Goal: Task Accomplishment & Management: Manage account settings

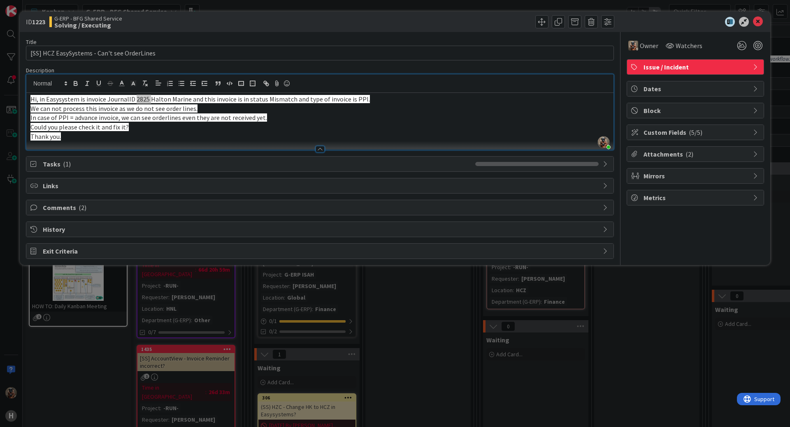
scroll to position [2339, 0]
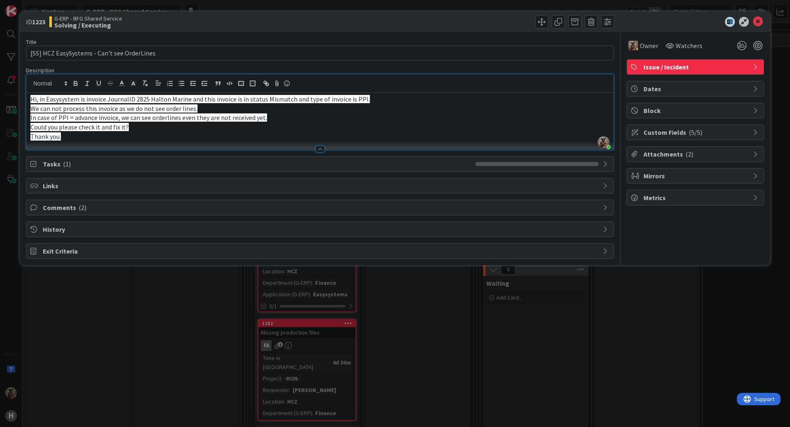
click at [607, 305] on div "ID 1223 G-ERP - BFG Shared Service Solving / Executing Title 43 / 128 [SS] HCZ …" at bounding box center [395, 213] width 790 height 427
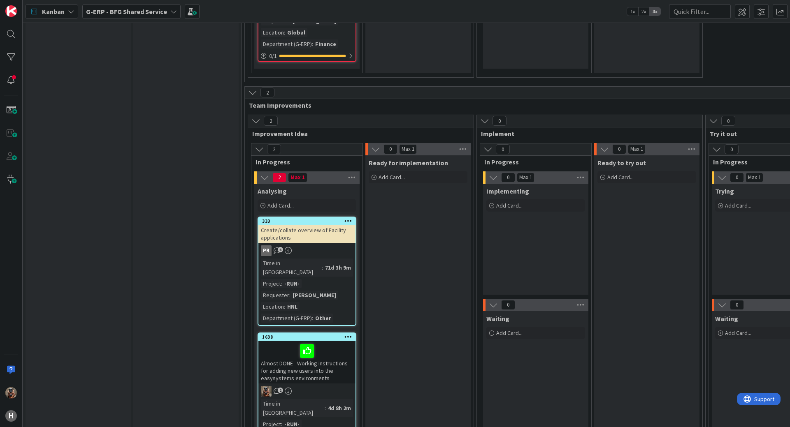
drag, startPoint x: 466, startPoint y: 143, endPoint x: 433, endPoint y: 331, distance: 191.2
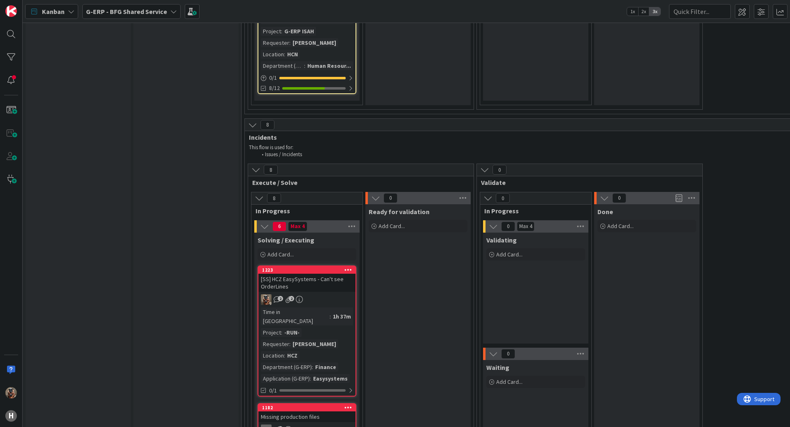
scroll to position [2252, 0]
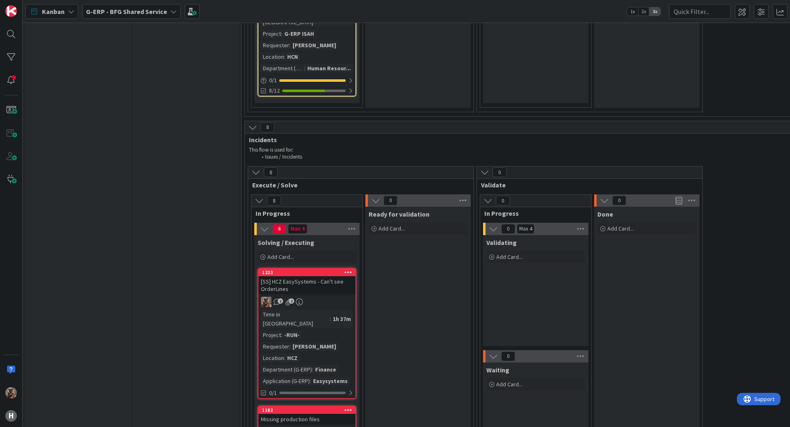
click at [330, 268] on link "1223 [SS] HCZ EasySystems - Can't see OrderLines 2 2 Time in Column : 1h 37m Pr…" at bounding box center [306, 333] width 99 height 131
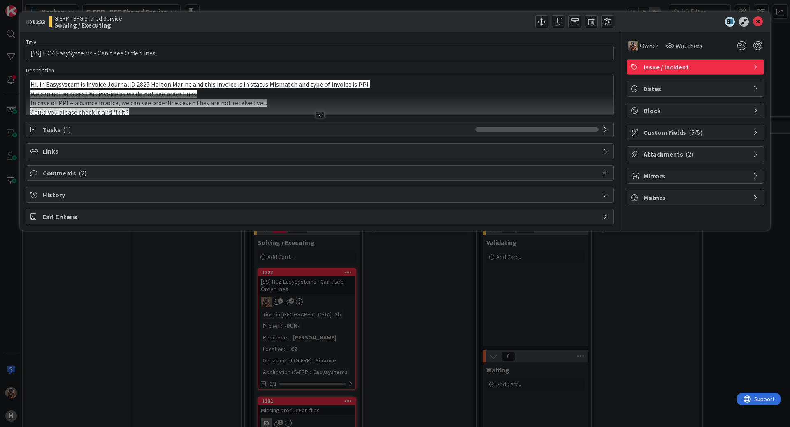
click at [238, 114] on div at bounding box center [319, 104] width 587 height 21
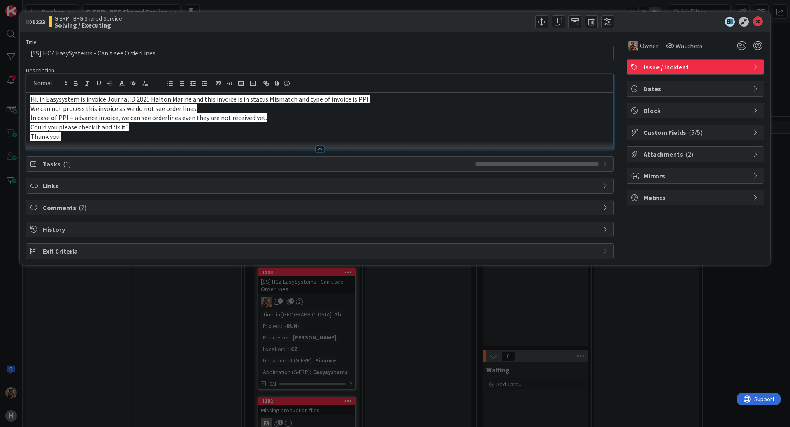
click at [698, 158] on span "Attachments ( 2 )" at bounding box center [695, 154] width 105 height 10
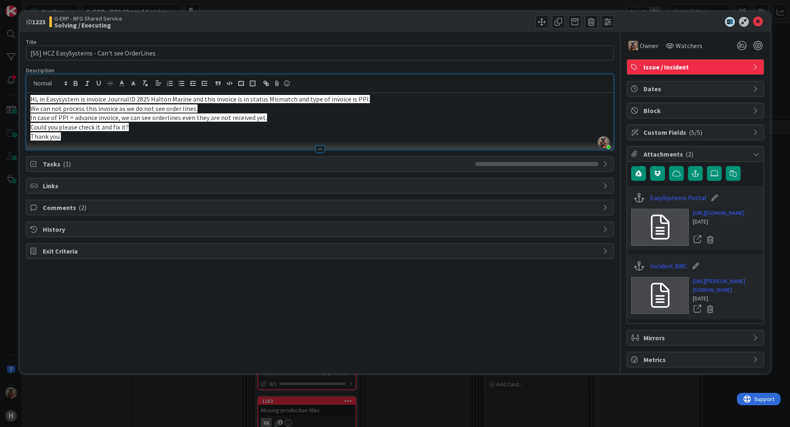
click at [575, 338] on div "Title 43 / 128 [SS] HCZ EasySystems - Can't see OrderLines Description [PERSON_…" at bounding box center [320, 200] width 588 height 336
click at [134, 215] on div "Comments ( 2 )" at bounding box center [320, 208] width 588 height 16
click at [137, 209] on span "Comments ( 2 )" at bounding box center [321, 208] width 556 height 10
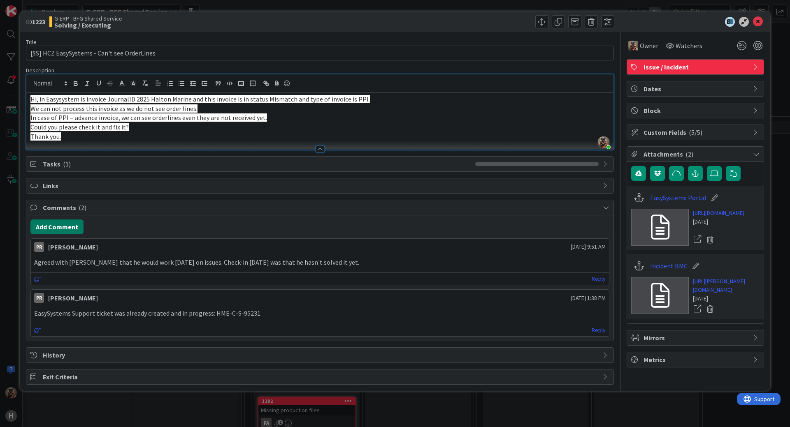
click at [51, 233] on button "Add Comment" at bounding box center [56, 227] width 53 height 15
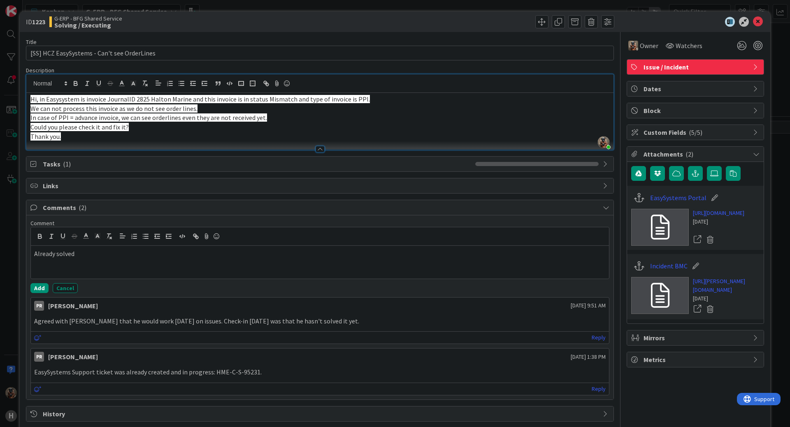
click at [102, 287] on div "Add Cancel" at bounding box center [319, 288] width 579 height 10
click at [42, 290] on button "Add" at bounding box center [39, 288] width 18 height 10
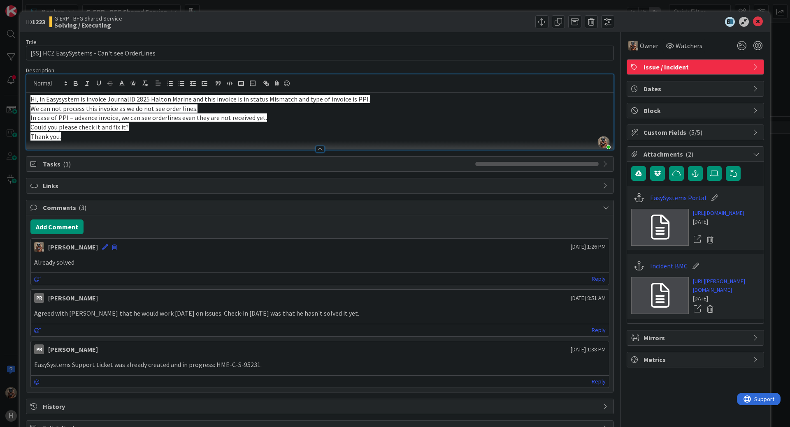
click at [2, 274] on div "ID 1223 G-ERP - BFG Shared Service Solving / Executing Title 43 / 128 [SS] HCZ …" at bounding box center [395, 213] width 790 height 427
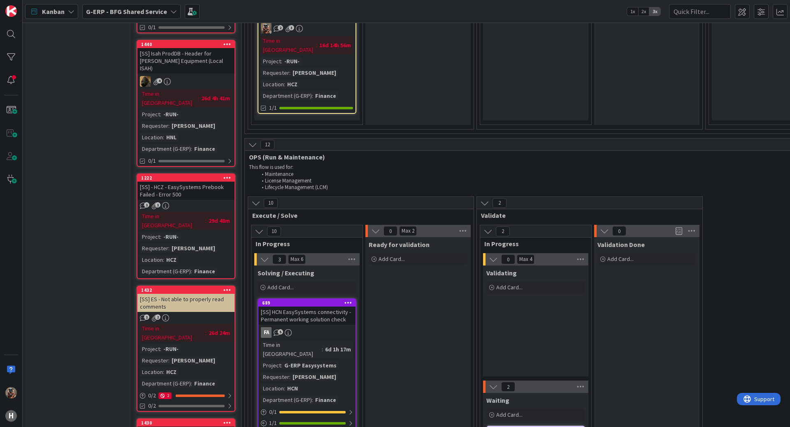
scroll to position [401, 0]
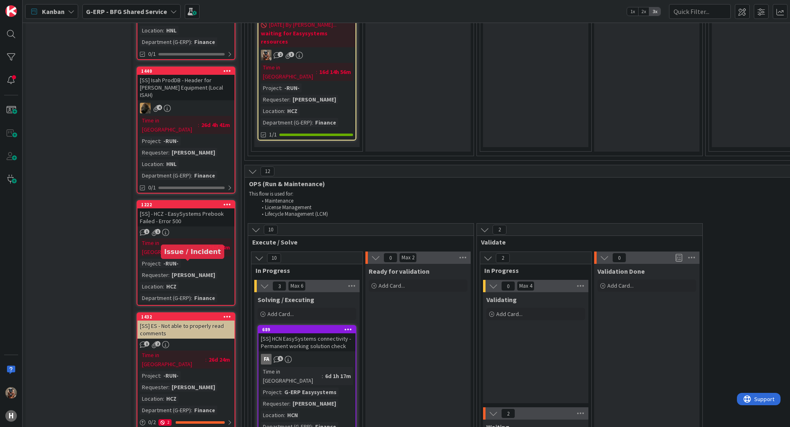
click at [163, 314] on div "1432" at bounding box center [187, 317] width 93 height 6
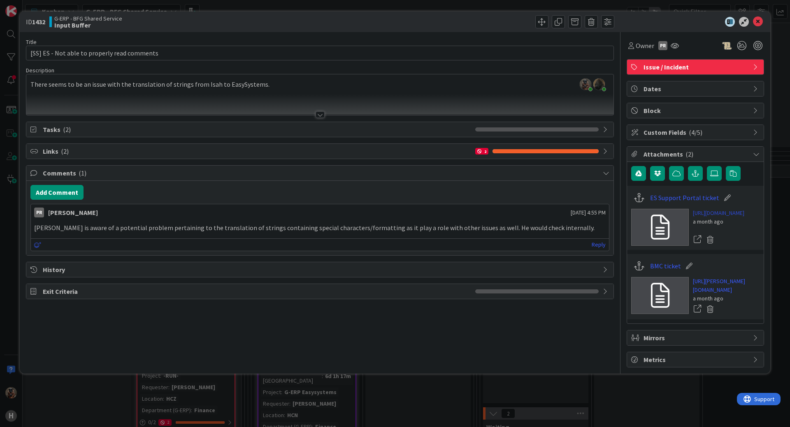
click at [738, 218] on link "[URL][DOMAIN_NAME]" at bounding box center [718, 213] width 51 height 9
click at [279, 123] on div "Tasks ( 2 )" at bounding box center [319, 129] width 587 height 15
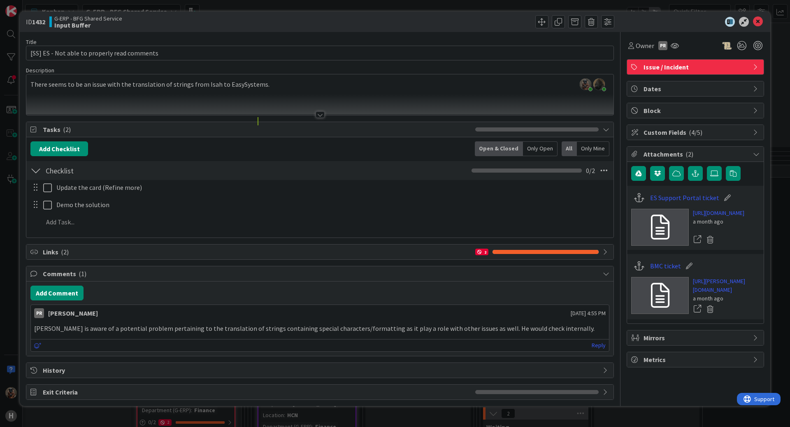
click at [274, 123] on div "Tasks ( 2 )" at bounding box center [319, 129] width 587 height 15
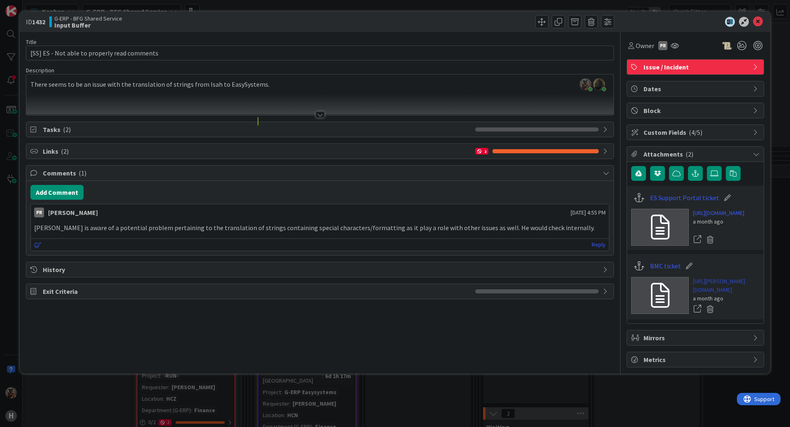
click at [724, 294] on link "[URL][PERSON_NAME][DOMAIN_NAME]" at bounding box center [726, 285] width 67 height 17
click at [675, 44] on icon at bounding box center [674, 45] width 8 height 7
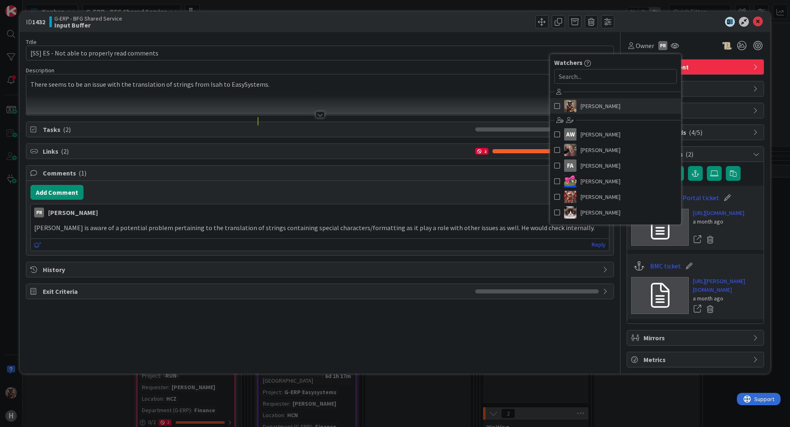
click at [607, 105] on span "[PERSON_NAME]" at bounding box center [600, 106] width 40 height 12
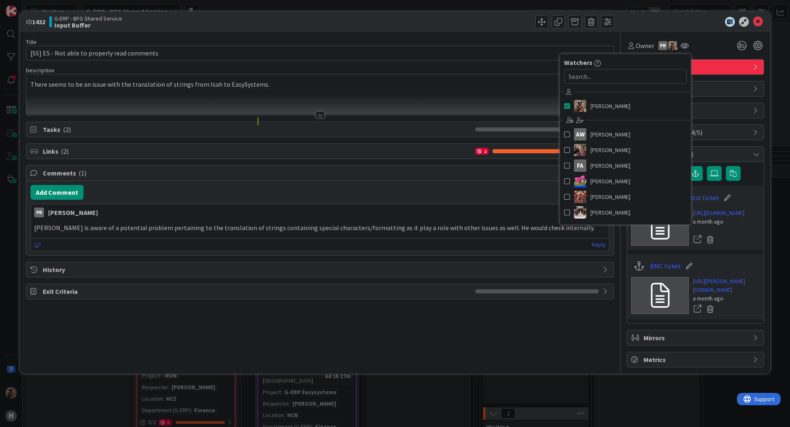
click at [380, 120] on div "Title 44 / 128 [SS] ES - Not able to properly read comments Description [PERSON…" at bounding box center [320, 200] width 588 height 336
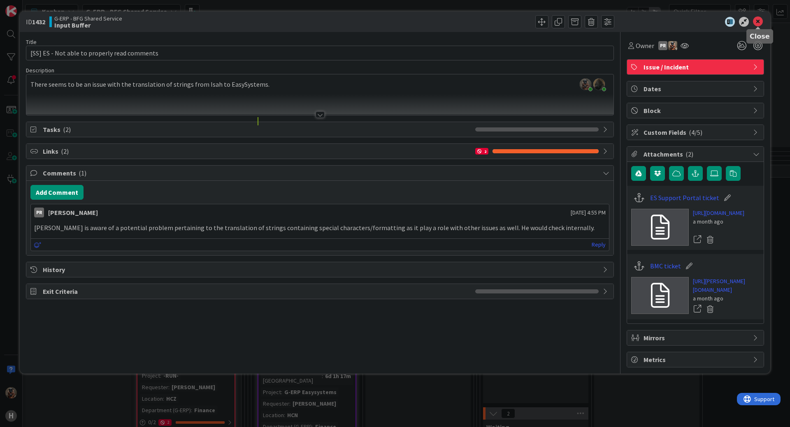
click at [757, 20] on icon at bounding box center [758, 22] width 10 height 10
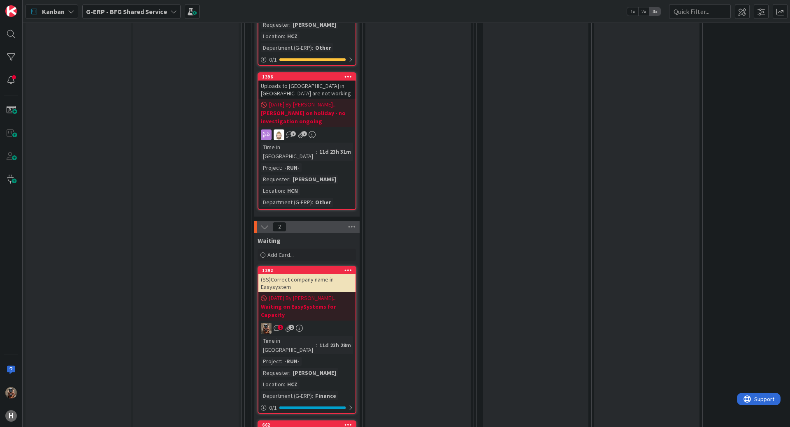
scroll to position [3074, 0]
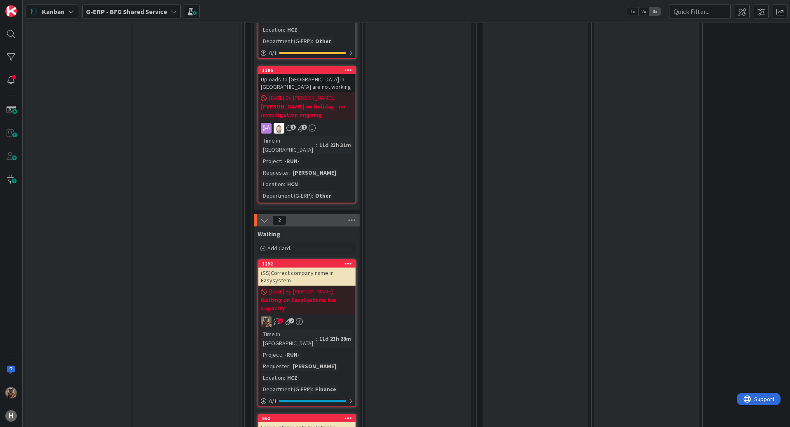
click at [308, 268] on div "(SS)Correct company name in Easysystem" at bounding box center [306, 277] width 97 height 18
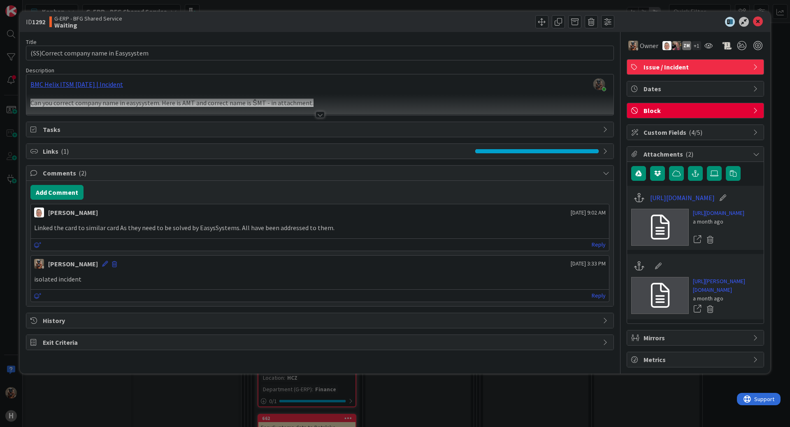
click at [96, 154] on span "Links ( 1 )" at bounding box center [257, 151] width 428 height 10
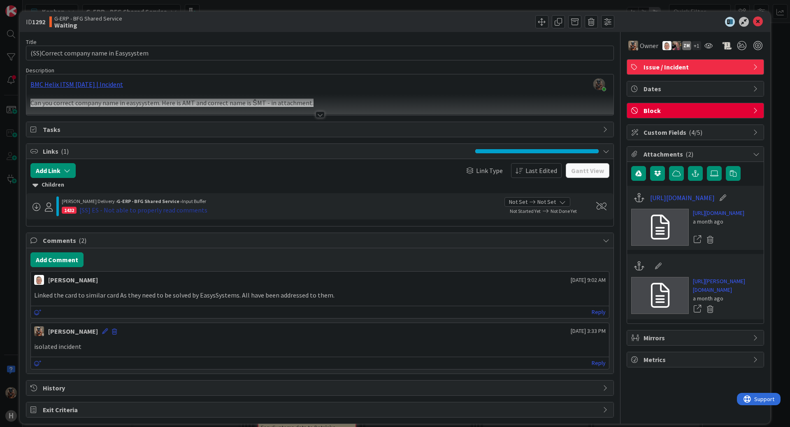
click at [158, 213] on div "[SS] ES - Not able to properly read comments" at bounding box center [143, 210] width 128 height 10
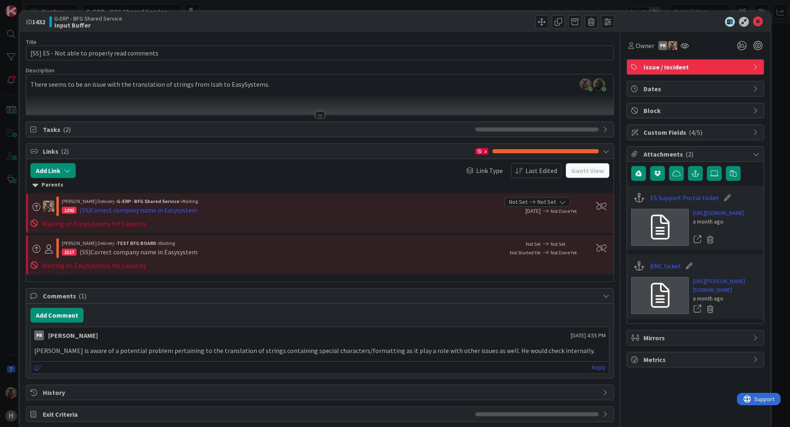
click at [299, 113] on div at bounding box center [319, 104] width 587 height 21
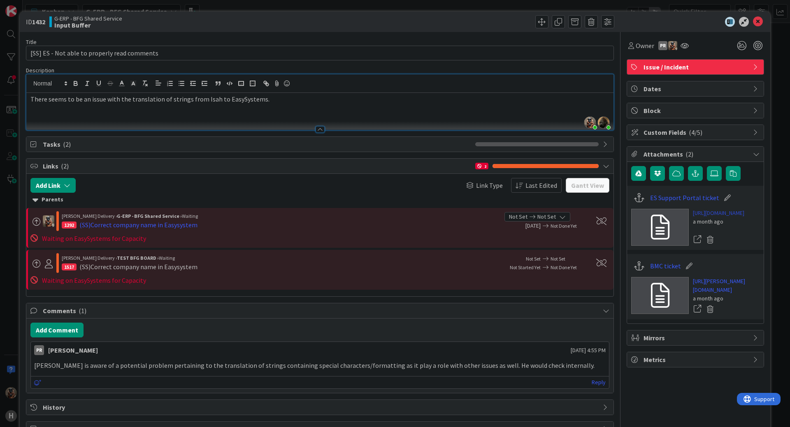
click at [707, 218] on link "[URL][DOMAIN_NAME]" at bounding box center [718, 213] width 51 height 9
click at [726, 315] on div at bounding box center [726, 309] width 67 height 12
click at [753, 19] on icon at bounding box center [758, 22] width 10 height 10
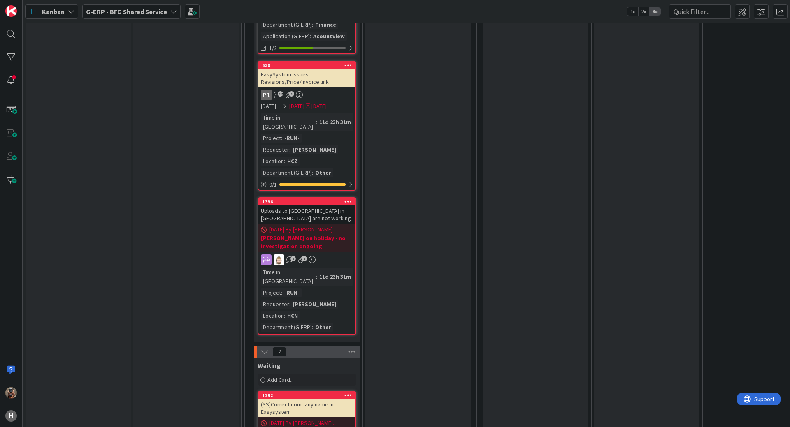
scroll to position [2910, 0]
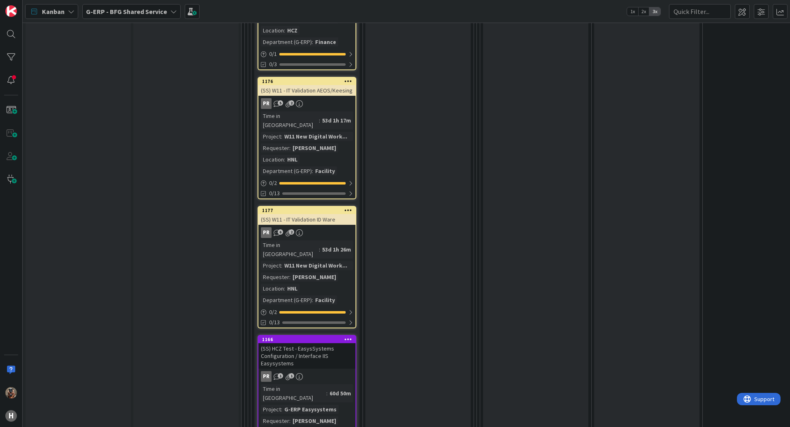
drag, startPoint x: 172, startPoint y: 274, endPoint x: 165, endPoint y: 192, distance: 82.1
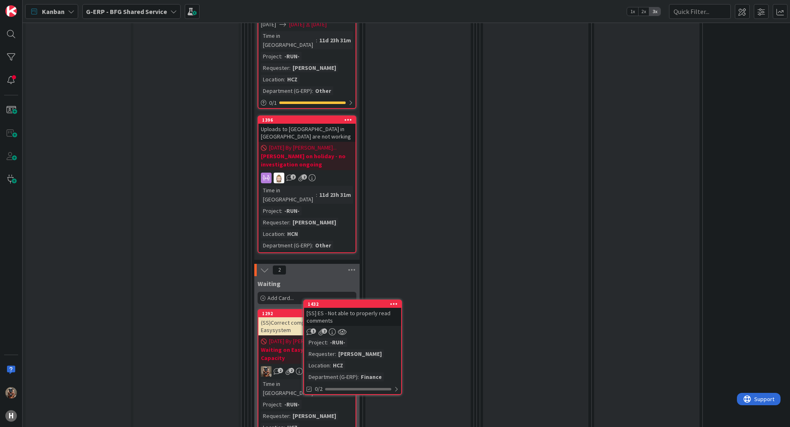
scroll to position [3025, 0]
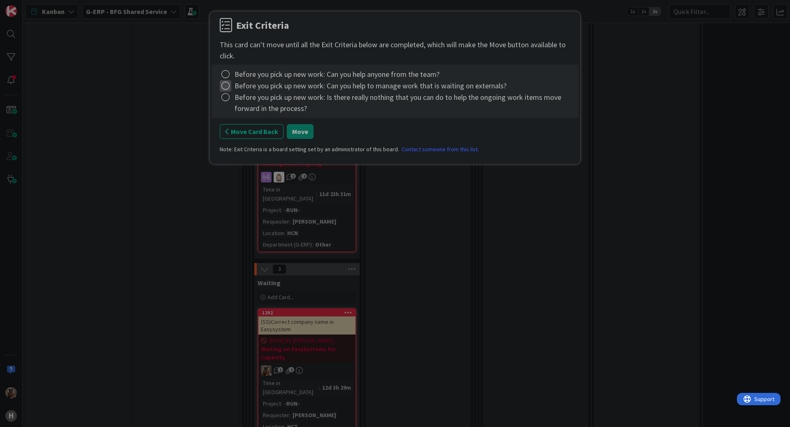
click at [227, 80] on icon at bounding box center [226, 86] width 12 height 12
click at [227, 75] on icon at bounding box center [226, 75] width 12 height 12
click at [230, 86] on link "Complete" at bounding box center [271, 91] width 103 height 12
click at [225, 90] on icon at bounding box center [226, 86] width 12 height 12
click at [236, 96] on div "Complete Not Applicable Note... Clear" at bounding box center [271, 121] width 103 height 56
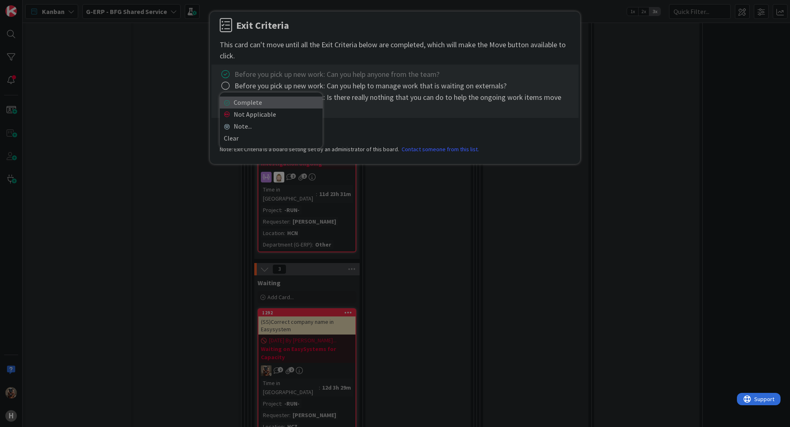
click at [231, 101] on link "Complete" at bounding box center [271, 103] width 103 height 12
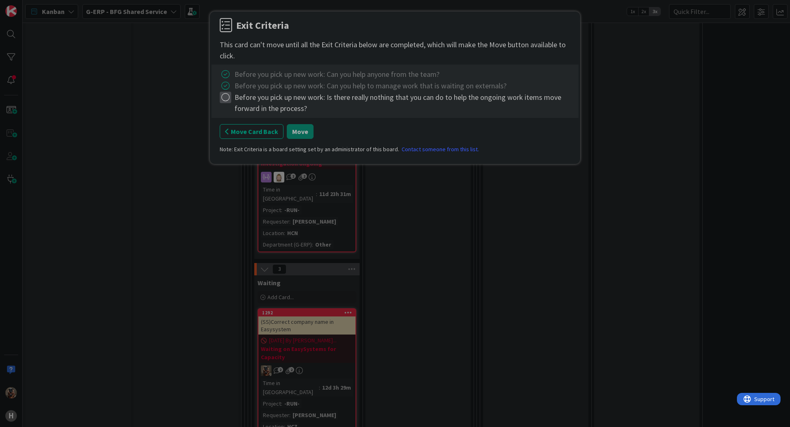
click at [225, 100] on icon at bounding box center [226, 98] width 12 height 12
click at [250, 111] on link "Complete" at bounding box center [271, 114] width 103 height 12
click at [291, 129] on button "Move" at bounding box center [300, 131] width 27 height 15
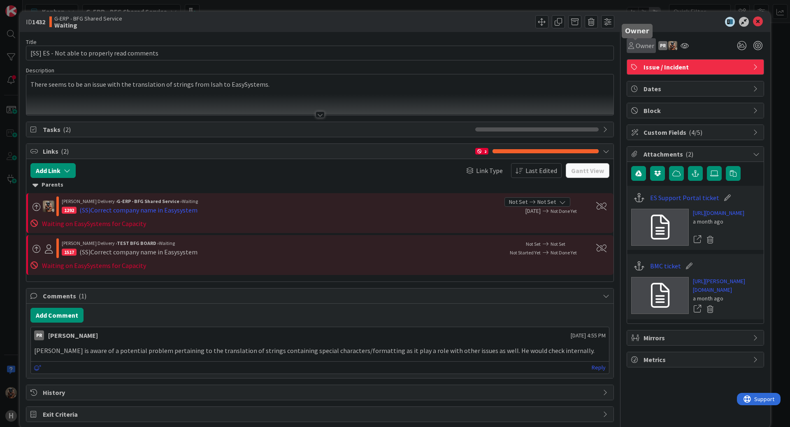
click at [639, 46] on span "Owner" at bounding box center [644, 46] width 19 height 10
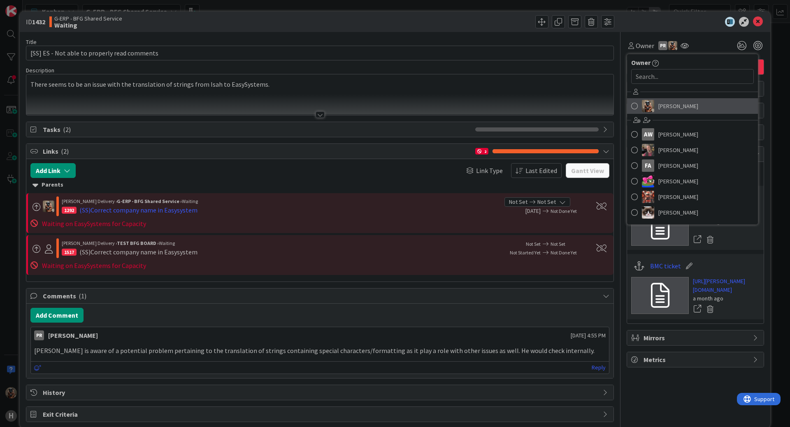
click at [634, 102] on link "[PERSON_NAME]" at bounding box center [692, 106] width 131 height 16
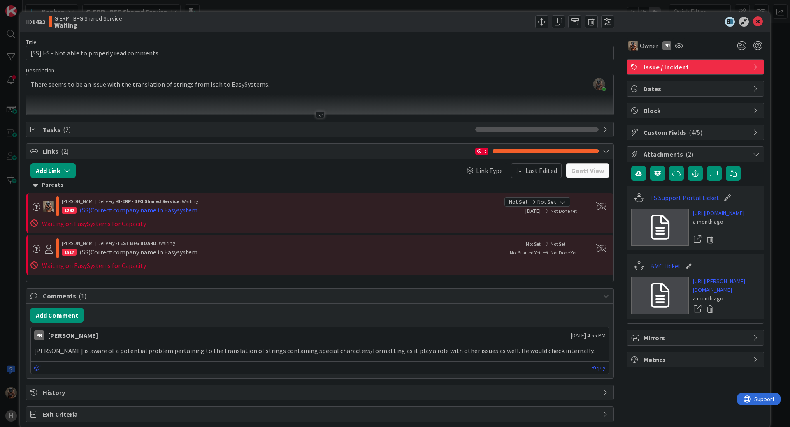
click at [9, 260] on div "ID 1432 G-ERP - BFG Shared Service Waiting Title 44 / 128 [SS] ES - Not able to…" at bounding box center [395, 213] width 790 height 427
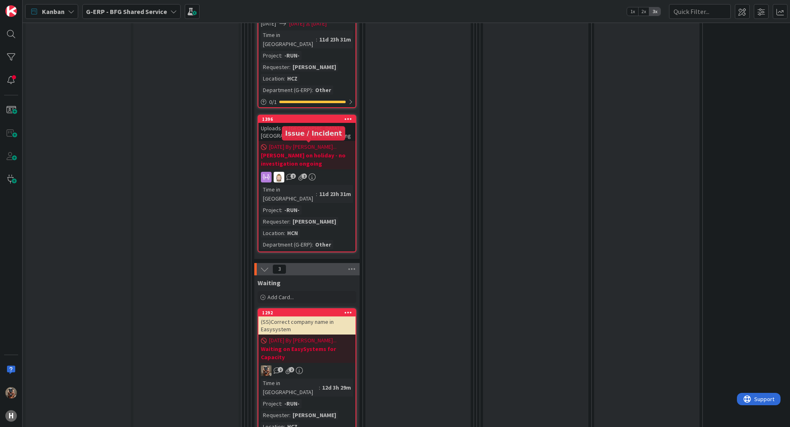
click at [320, 345] on b "Waiting on EasySystems for Capacity" at bounding box center [307, 353] width 92 height 16
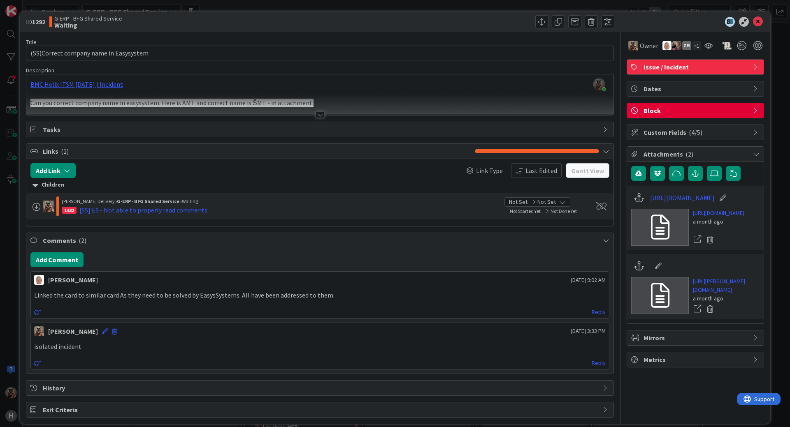
click at [753, 19] on icon at bounding box center [758, 22] width 10 height 10
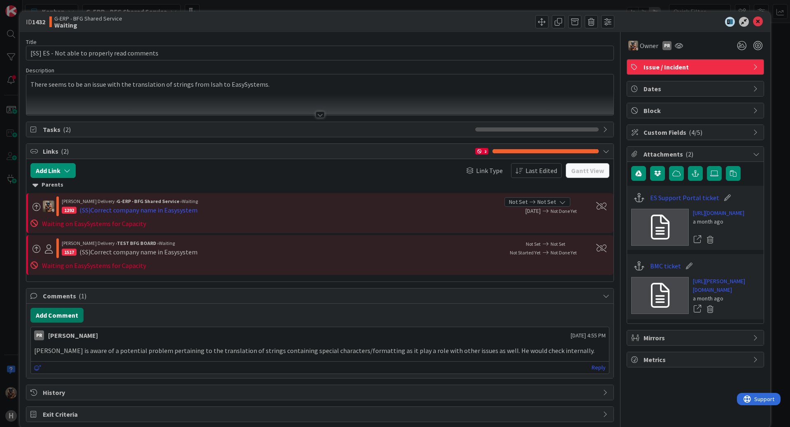
click at [65, 315] on button "Add Comment" at bounding box center [56, 315] width 53 height 15
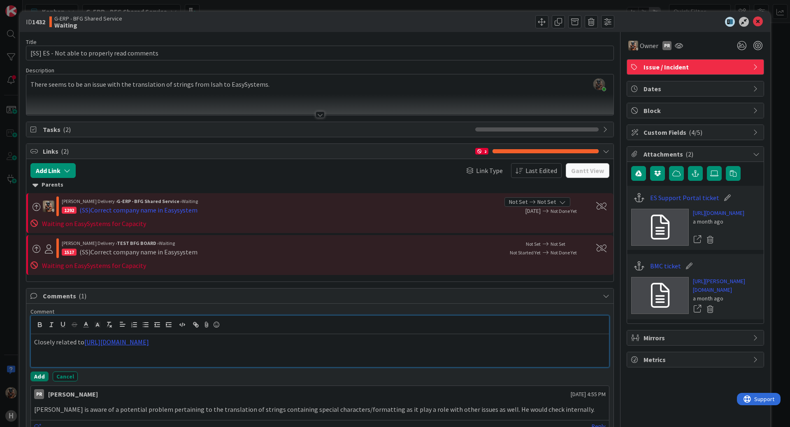
click at [43, 378] on button "Add" at bounding box center [39, 377] width 18 height 10
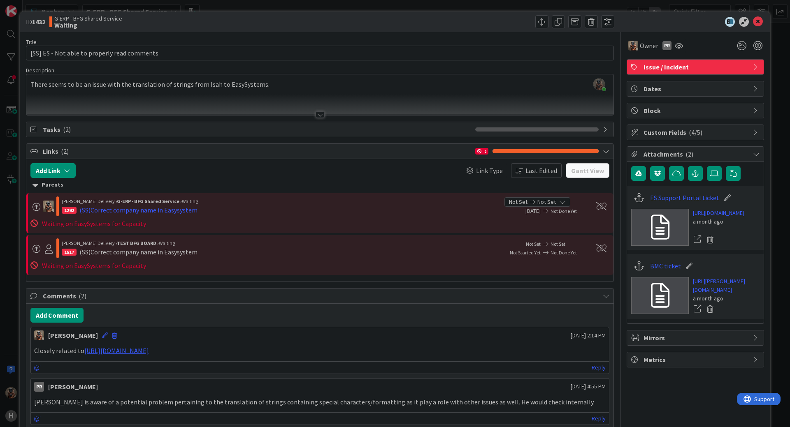
click at [12, 336] on div "ID 1432 G-ERP - BFG Shared Service Waiting Title 44 / 128 [SS] ES - Not able to…" at bounding box center [395, 213] width 790 height 427
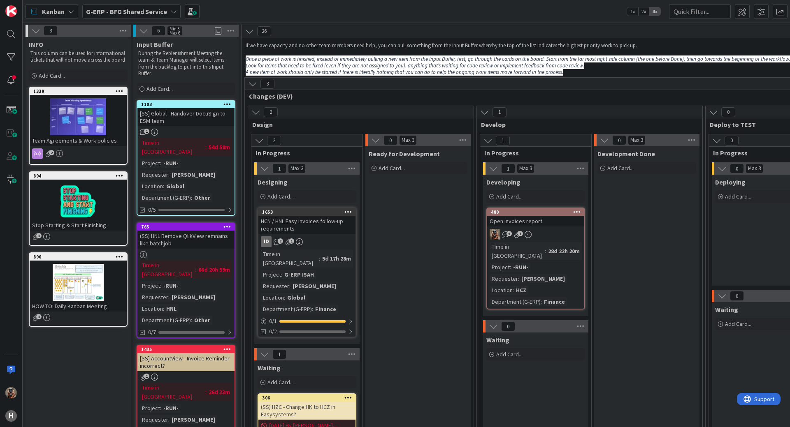
drag, startPoint x: 184, startPoint y: 310, endPoint x: 165, endPoint y: 255, distance: 57.9
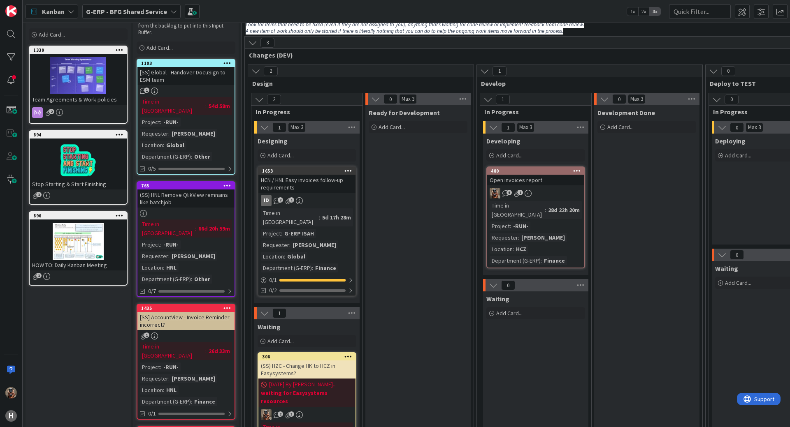
click at [469, 336] on div "Ready for Development Add Card..." at bounding box center [417, 308] width 105 height 406
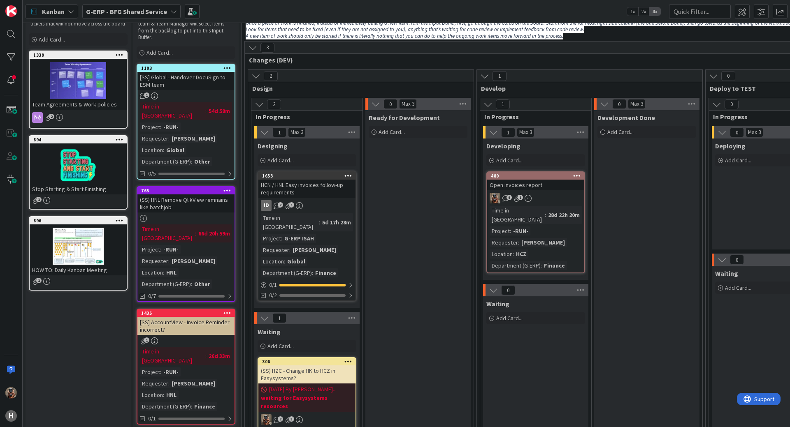
scroll to position [0, 0]
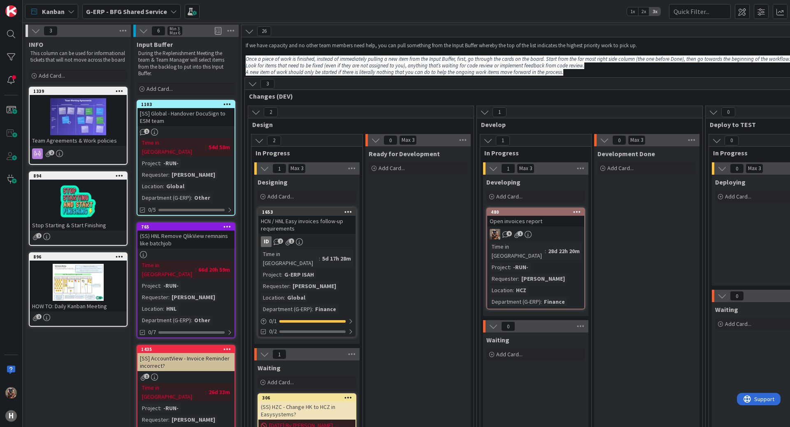
click at [377, 182] on div "Ready for Development Add Card..." at bounding box center [417, 349] width 105 height 406
click at [103, 17] on div "G-ERP - BFG Shared Service" at bounding box center [131, 11] width 98 height 15
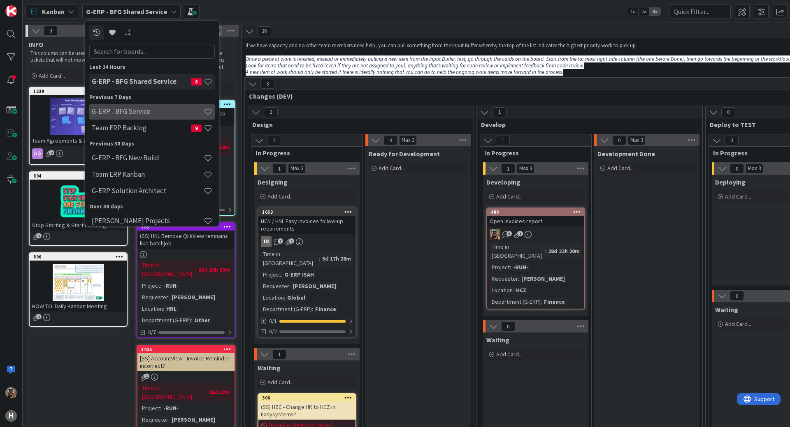
click at [151, 104] on div "G-ERP - BFG Service" at bounding box center [151, 112] width 125 height 16
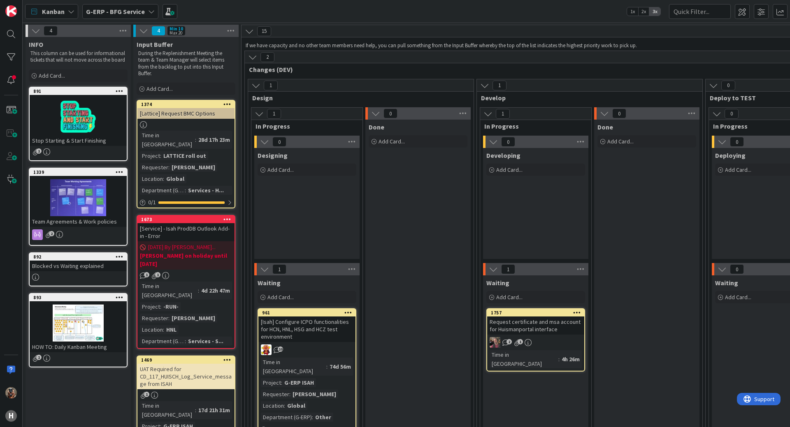
click at [119, 13] on b "G-ERP - BFG Service" at bounding box center [115, 11] width 59 height 8
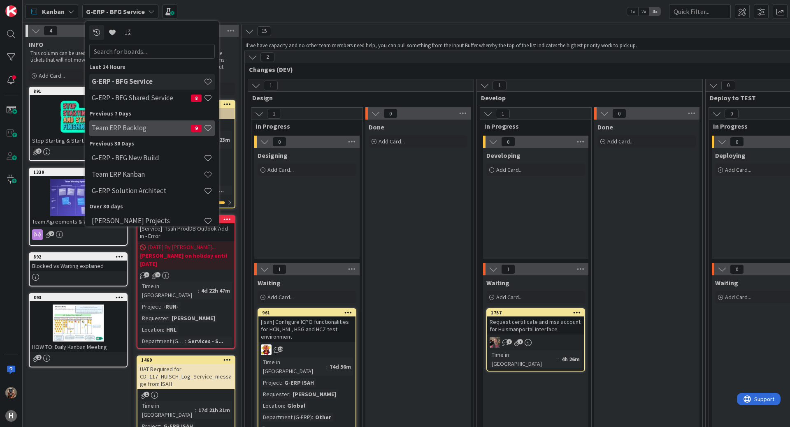
click at [139, 127] on h4 "Team ERP Backlog" at bounding box center [141, 128] width 99 height 8
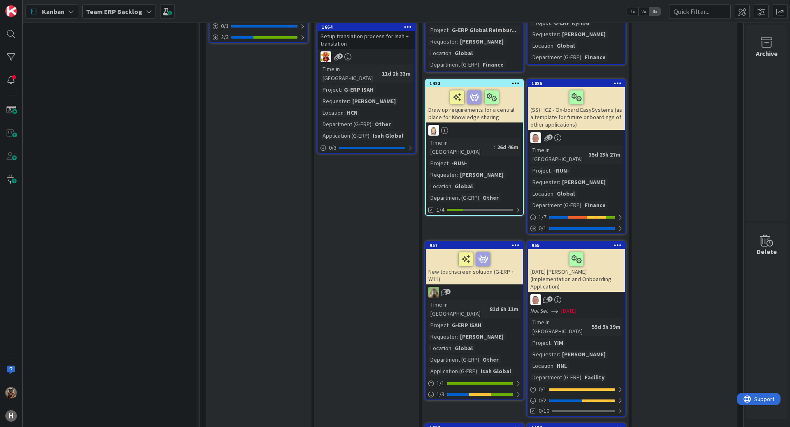
drag, startPoint x: 594, startPoint y: 122, endPoint x: 818, endPoint y: 160, distance: 226.9
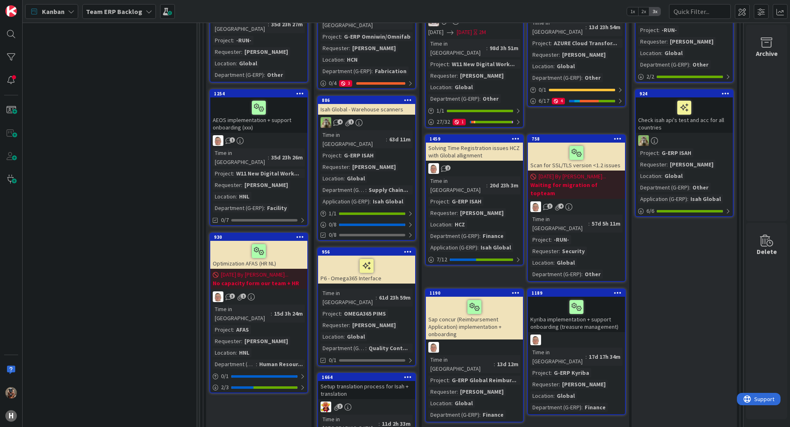
scroll to position [150, 714]
click at [496, 181] on div "20d 23h 3m" at bounding box center [503, 185] width 33 height 9
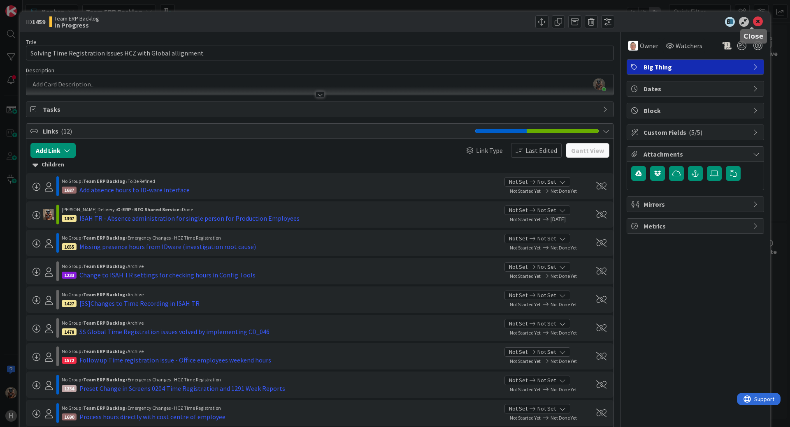
drag, startPoint x: 749, startPoint y: 24, endPoint x: 581, endPoint y: 98, distance: 183.4
click at [753, 24] on icon at bounding box center [758, 22] width 10 height 10
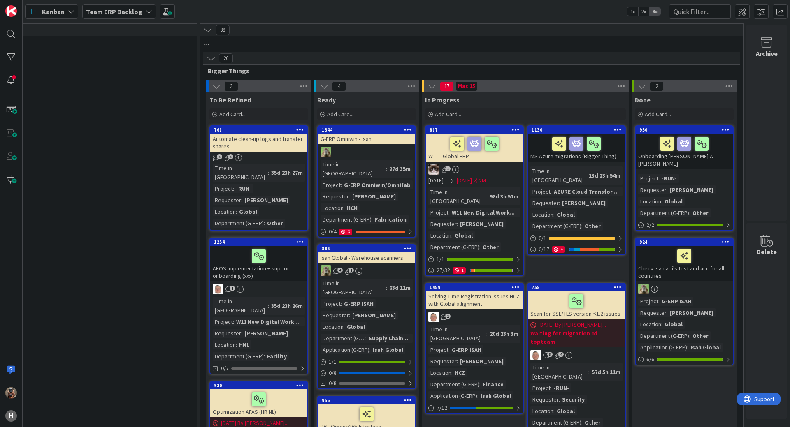
scroll to position [0, 714]
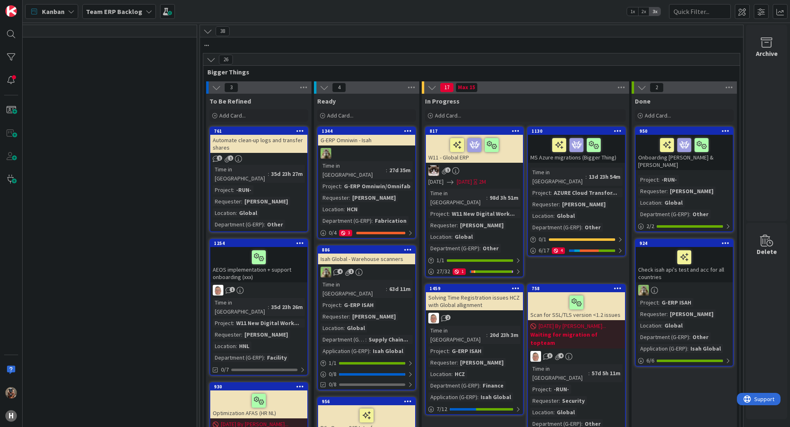
click at [116, 14] on b "Team ERP Backlog" at bounding box center [114, 11] width 56 height 8
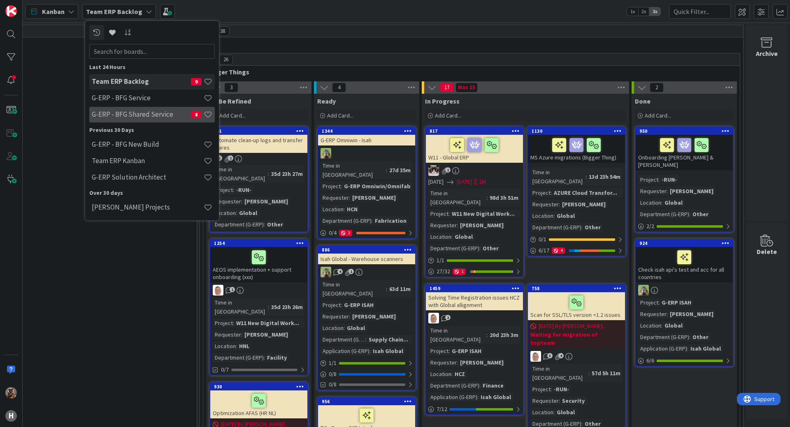
click at [158, 112] on h4 "G-ERP - BFG Shared Service" at bounding box center [141, 114] width 99 height 8
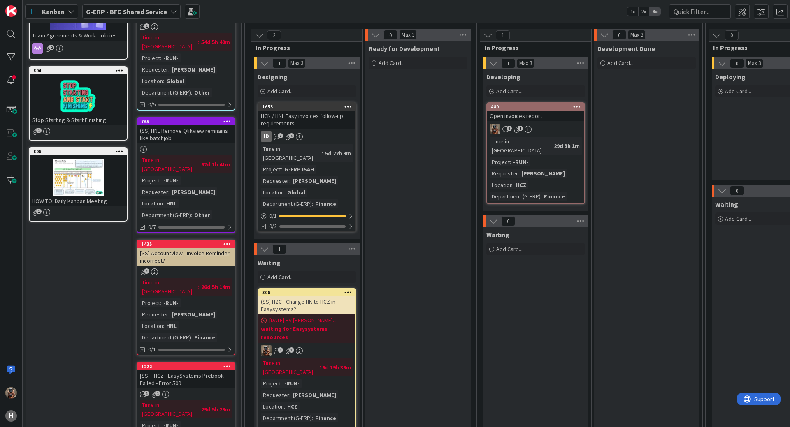
scroll to position [206, 0]
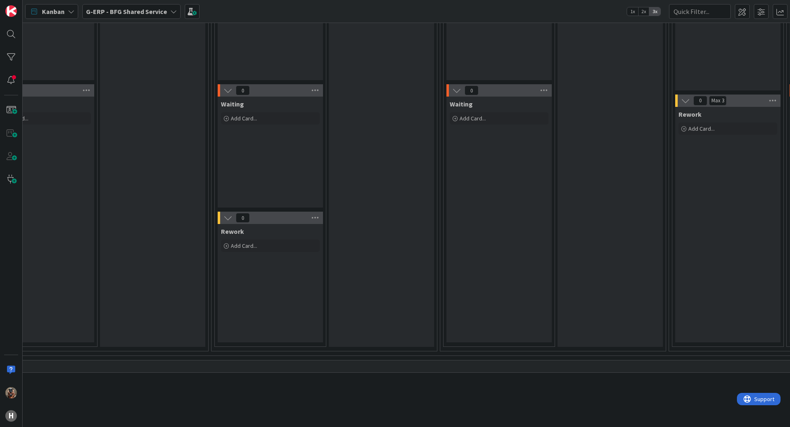
drag, startPoint x: 397, startPoint y: 281, endPoint x: 442, endPoint y: 281, distance: 44.8
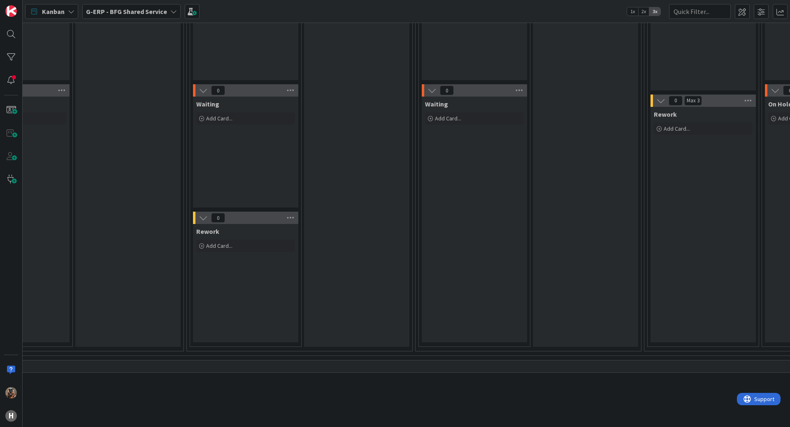
click at [442, 281] on div "Waiting Add Card..." at bounding box center [474, 220] width 105 height 246
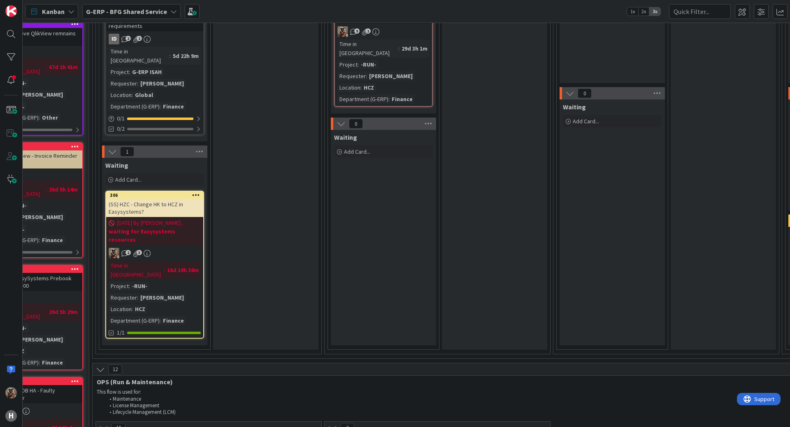
drag, startPoint x: 442, startPoint y: 281, endPoint x: 337, endPoint y: 272, distance: 104.9
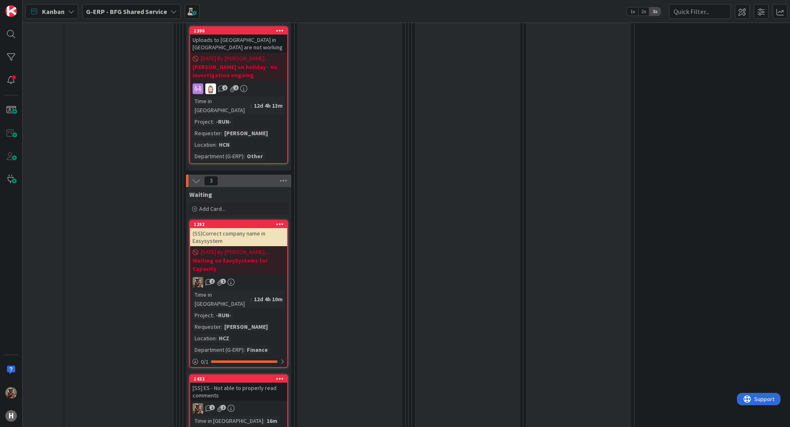
scroll to position [3082, 68]
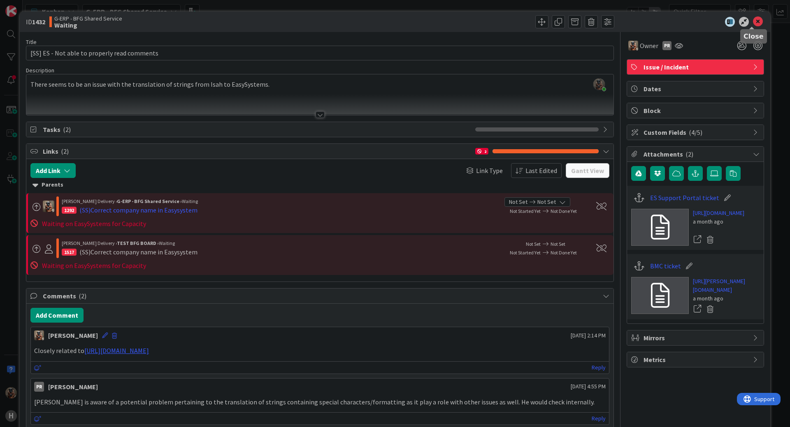
click at [753, 20] on icon at bounding box center [758, 22] width 10 height 10
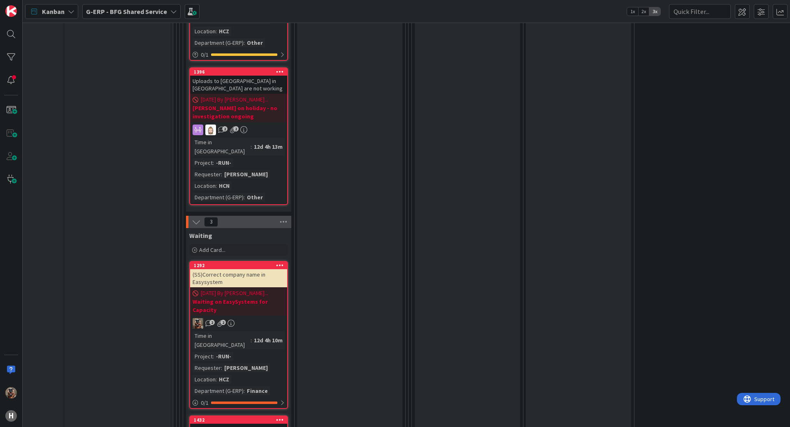
drag, startPoint x: 253, startPoint y: 276, endPoint x: 279, endPoint y: 235, distance: 48.8
click at [274, 424] on div "[SS] ES - Not able to properly read comments" at bounding box center [238, 433] width 97 height 18
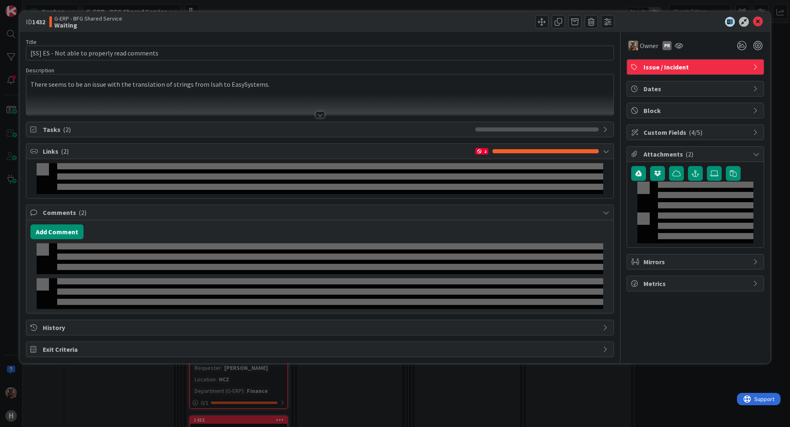
click at [279, 235] on div "Add Comment" at bounding box center [319, 232] width 579 height 15
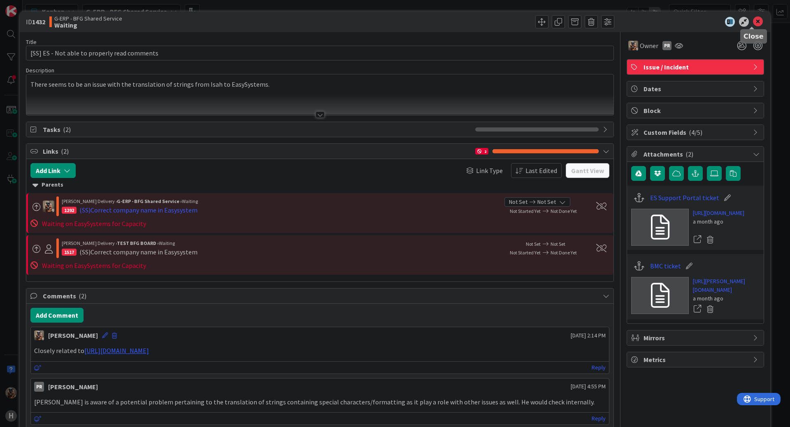
click at [753, 23] on icon at bounding box center [758, 22] width 10 height 10
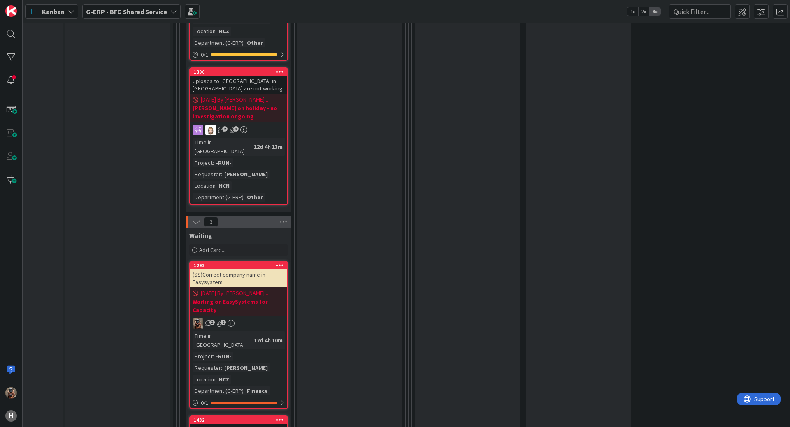
click at [282, 417] on icon at bounding box center [280, 420] width 8 height 6
click at [425, 268] on div "Waiting Add Card..." at bounding box center [467, 108] width 105 height 1150
click at [272, 417] on div "1432" at bounding box center [240, 420] width 93 height 6
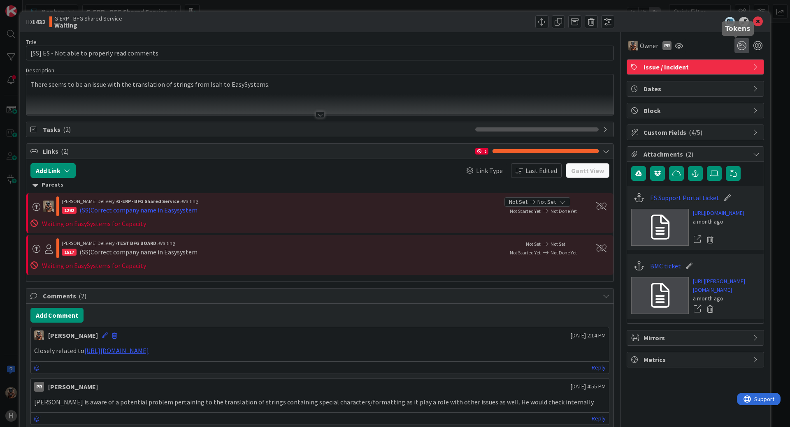
click at [737, 44] on icon at bounding box center [741, 45] width 15 height 15
click at [719, 47] on div "Owner PR Tokens Next action is planned. No need for attention now" at bounding box center [694, 45] width 137 height 15
click at [753, 20] on icon at bounding box center [758, 22] width 10 height 10
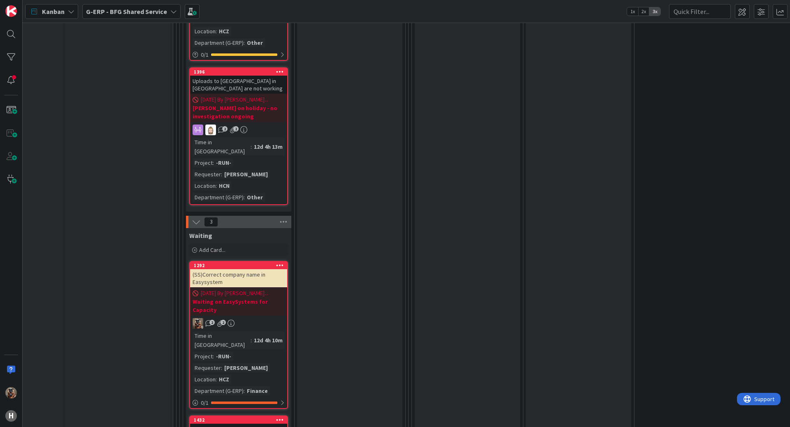
click at [263, 318] on div "2 2" at bounding box center [238, 323] width 97 height 11
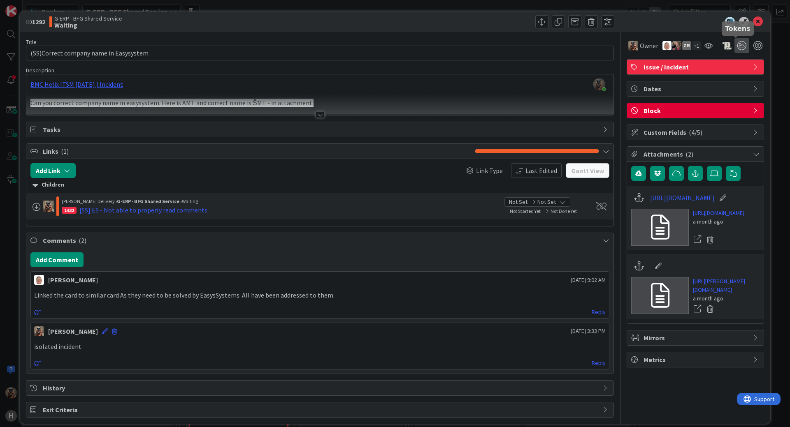
click at [734, 45] on icon at bounding box center [741, 45] width 15 height 15
click at [753, 23] on icon at bounding box center [758, 22] width 10 height 10
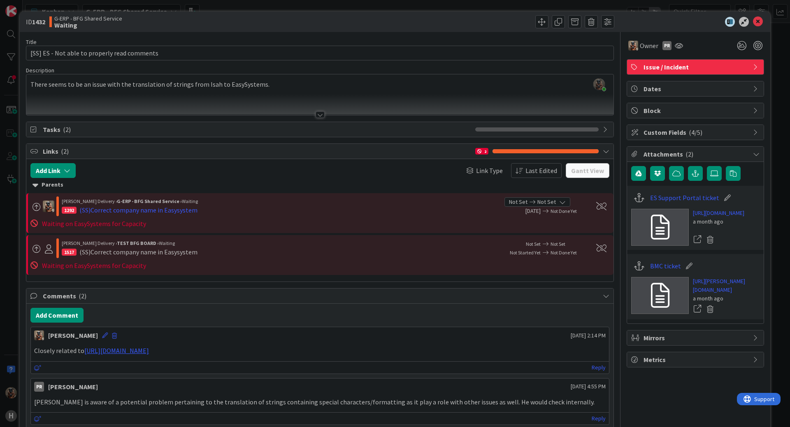
click at [675, 104] on div "Block" at bounding box center [695, 110] width 137 height 15
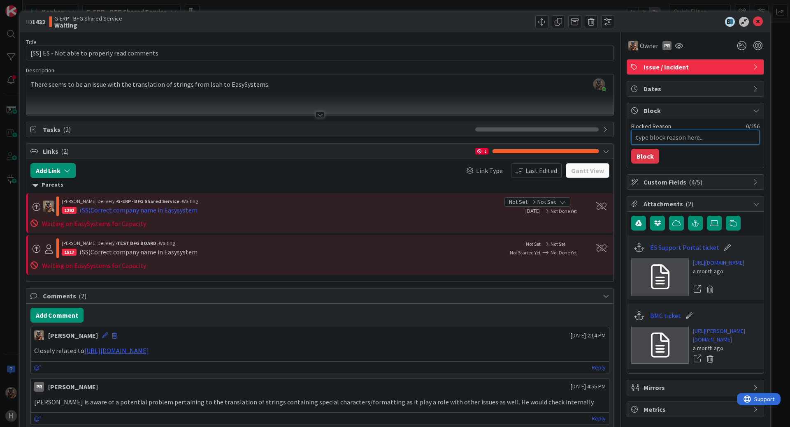
click at [665, 137] on textarea "Blocked Reason" at bounding box center [695, 137] width 128 height 15
type textarea "x"
type textarea "D"
type textarea "x"
type textarea "De"
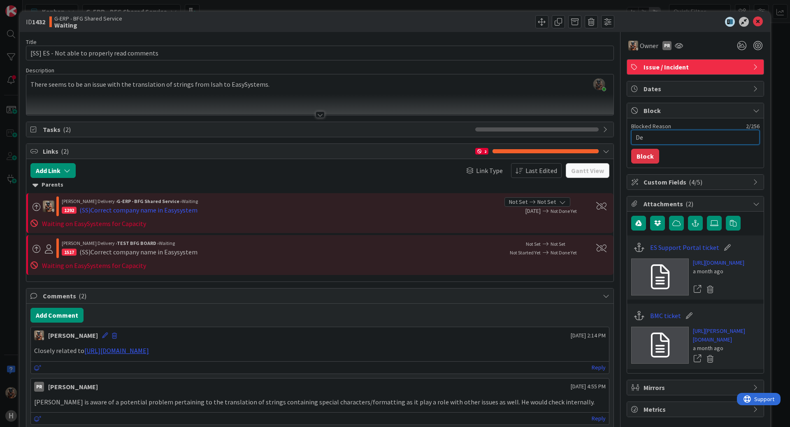
type textarea "x"
type textarea "Dep"
type textarea "x"
type textarea "Depe"
type textarea "x"
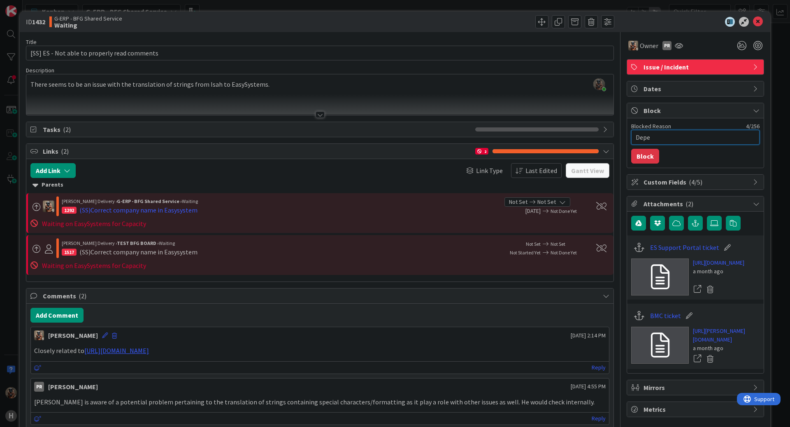
type textarea "[MEDICAL_DATA]"
type textarea "x"
type textarea "Depend"
type textarea "x"
type textarea "Depende"
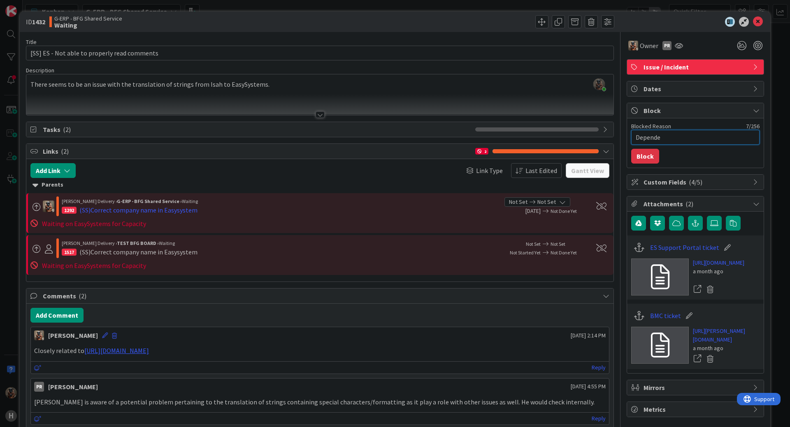
type textarea "x"
type textarea "Dependen"
type textarea "x"
type textarea "Dependend"
type textarea "x"
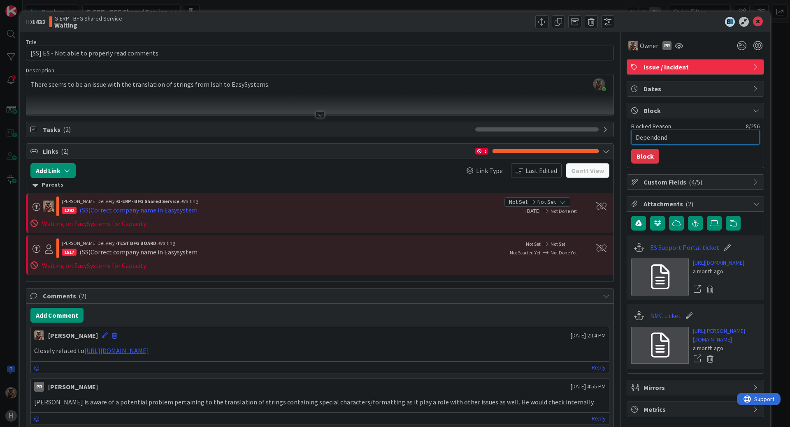
type textarea "Dependend"
type textarea "x"
type textarea "Dependend"
type textarea "x"
type textarea "Dependendt"
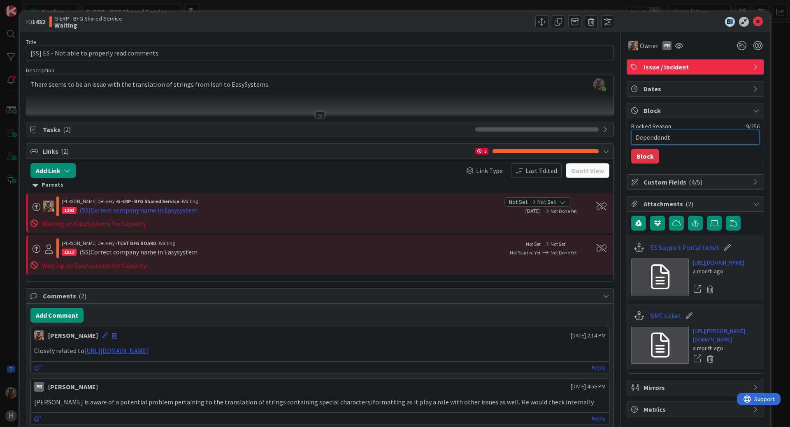
type textarea "x"
type textarea "Dependendt"
type textarea "x"
type textarea "Dependendt"
type textarea "x"
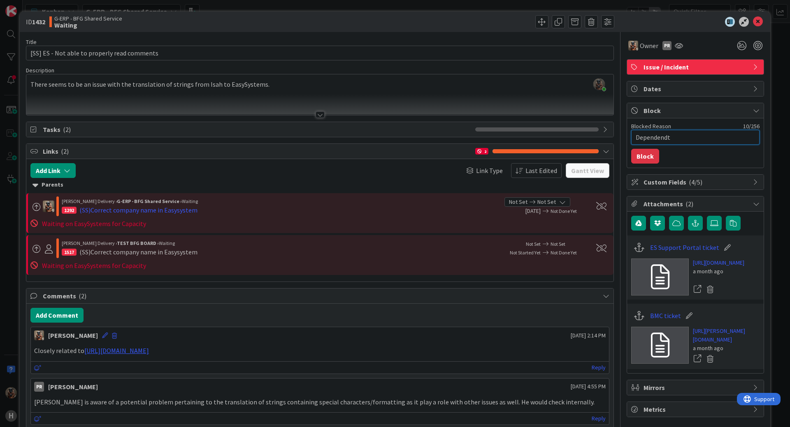
type textarea "Dependend"
type textarea "x"
type textarea "Dependendt"
type textarea "x"
type textarea "Dependendt"
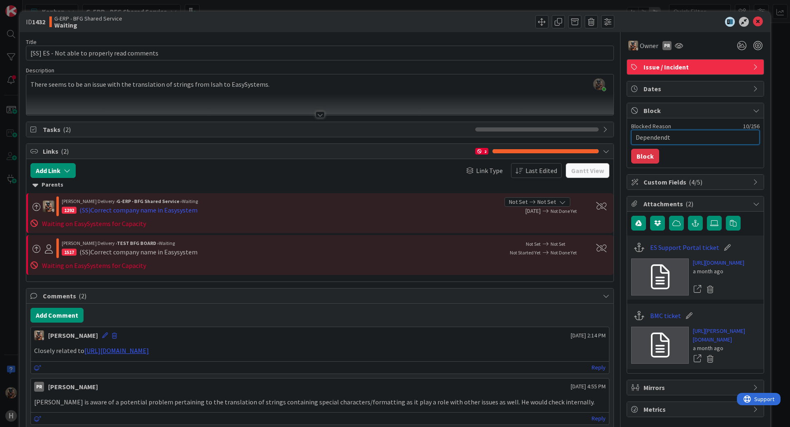
type textarea "x"
type textarea "Dependendt"
type textarea "x"
type textarea "Dependend"
type textarea "x"
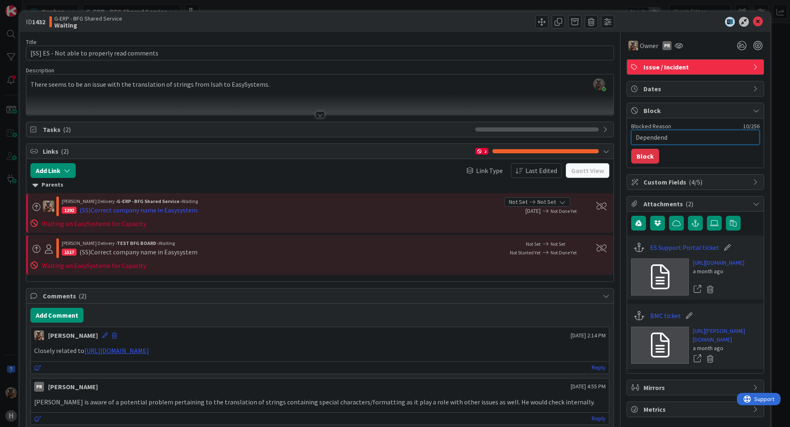
type textarea "Dependen"
type textarea "x"
type textarea "Dependent"
type textarea "x"
type textarea "Dependent"
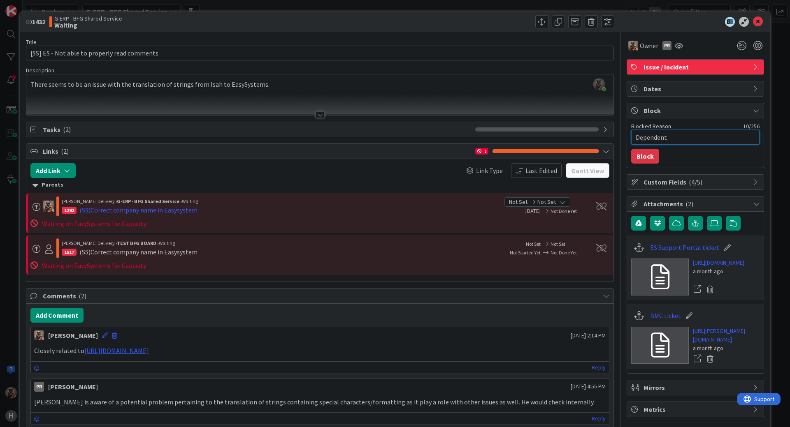
type textarea "x"
type textarea "Dependent o"
type textarea "x"
type textarea "Dependent on"
type textarea "x"
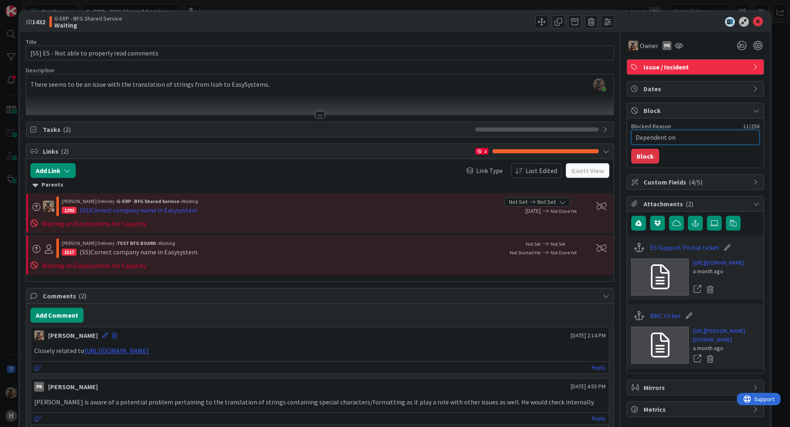
type textarea "Dependent on"
type textarea "x"
type textarea "Dependent on 1"
type textarea "x"
type textarea "Dependent on 19"
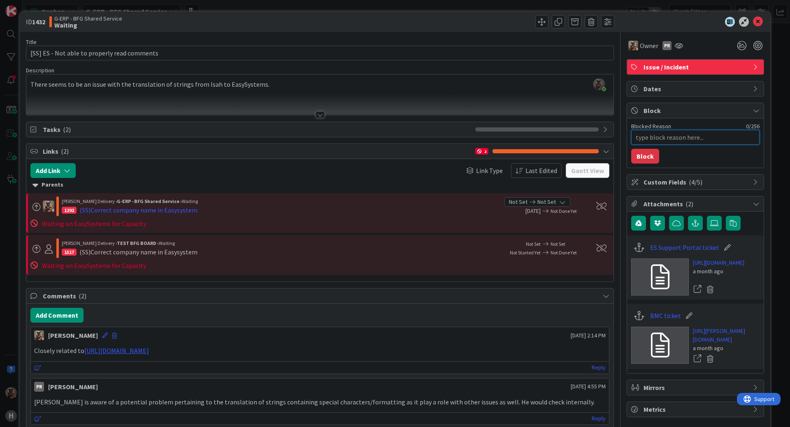
click at [670, 144] on textarea "Blocked Reason" at bounding box center [695, 137] width 128 height 15
type textarea "x"
type textarea "D"
type textarea "x"
type textarea "De"
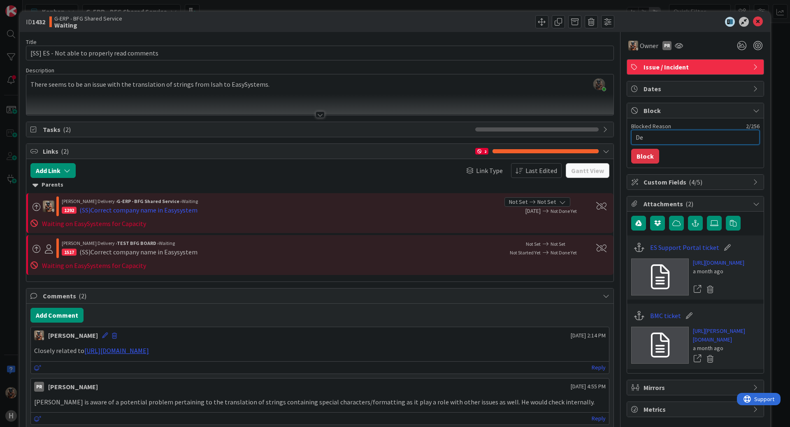
type textarea "x"
type textarea "Dep"
type textarea "x"
type textarea "Depe"
type textarea "x"
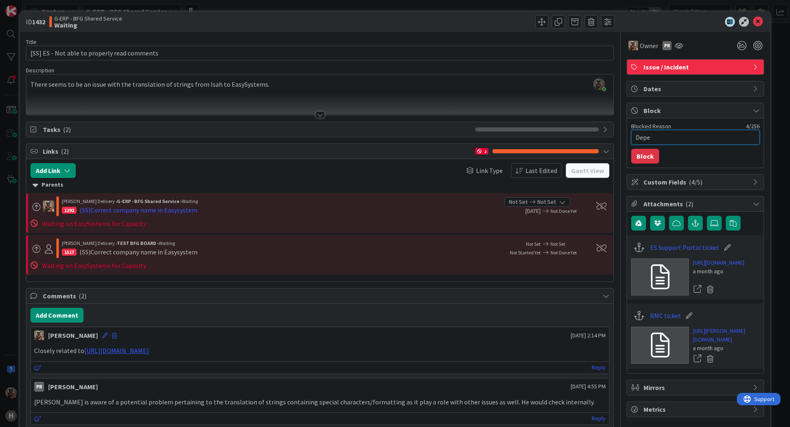
type textarea "[MEDICAL_DATA]"
type textarea "x"
type textarea "Depend"
type textarea "x"
type textarea "Depende"
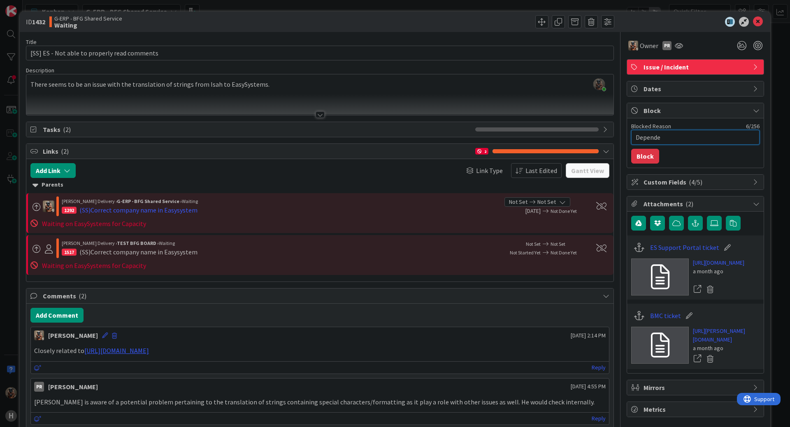
type textarea "x"
type textarea "Dependen"
type textarea "x"
type textarea "Dependent"
type textarea "x"
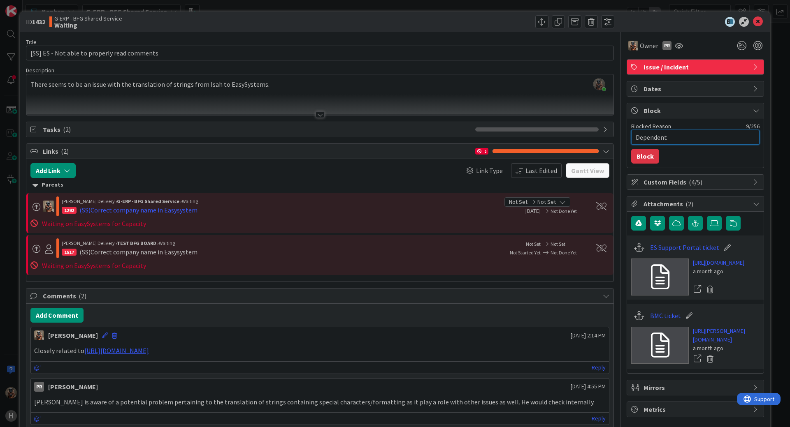
type textarea "Dependent"
type textarea "x"
type textarea "Dependent o"
type textarea "x"
type textarea "Dependent on"
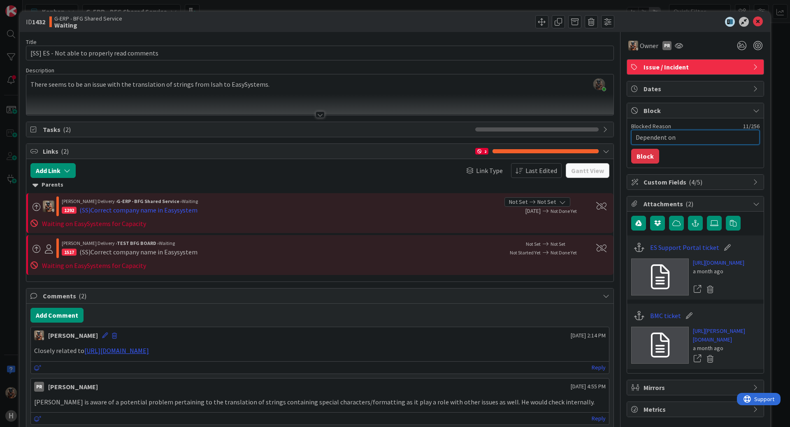
type textarea "x"
type textarea "Dependent on"
type textarea "x"
type textarea "Dependent on 1"
type textarea "x"
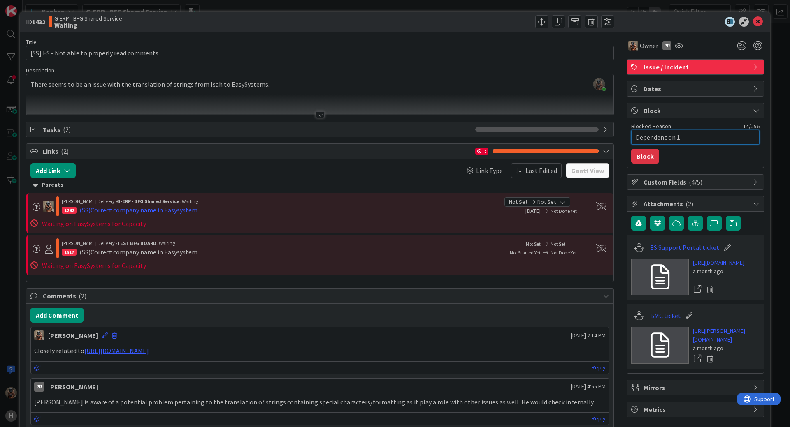
type textarea "Dependent on 19"
type textarea "x"
type textarea "Dependent on 1"
type textarea "x"
type textarea "Dependent on 12"
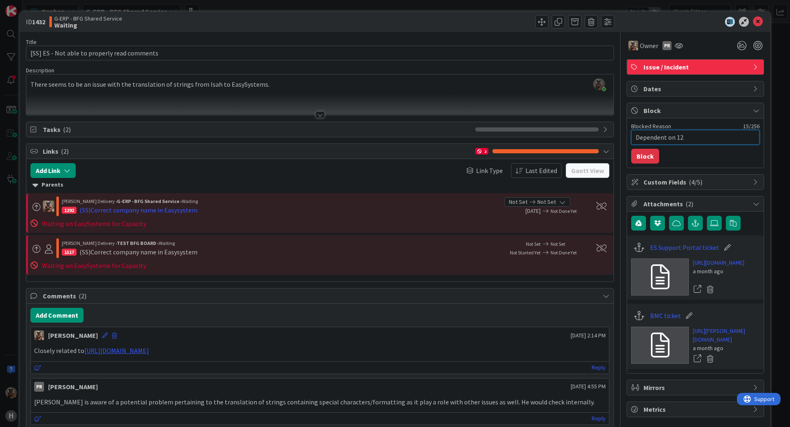
type textarea "x"
type textarea "Dependent on 129"
type textarea "x"
type textarea "Dependent on 1292"
click at [643, 156] on button "Block" at bounding box center [645, 156] width 28 height 15
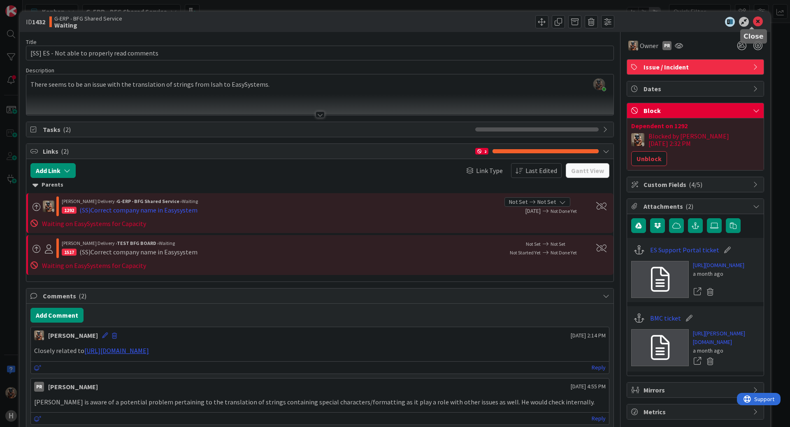
click at [754, 22] on icon at bounding box center [758, 22] width 10 height 10
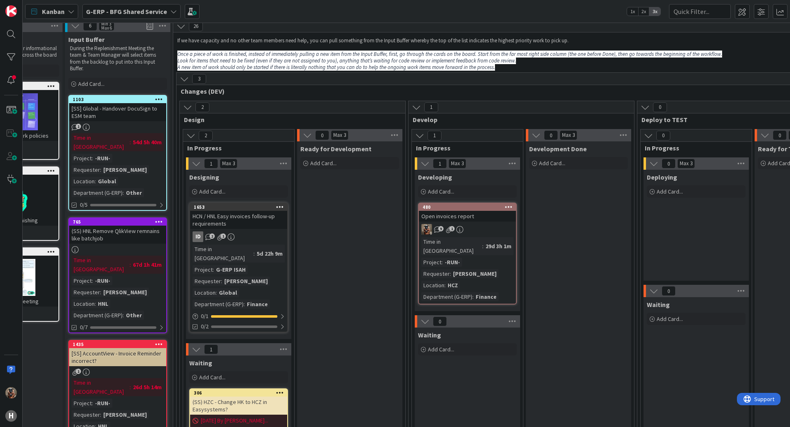
scroll to position [0, 68]
